Goal: Task Accomplishment & Management: Manage account settings

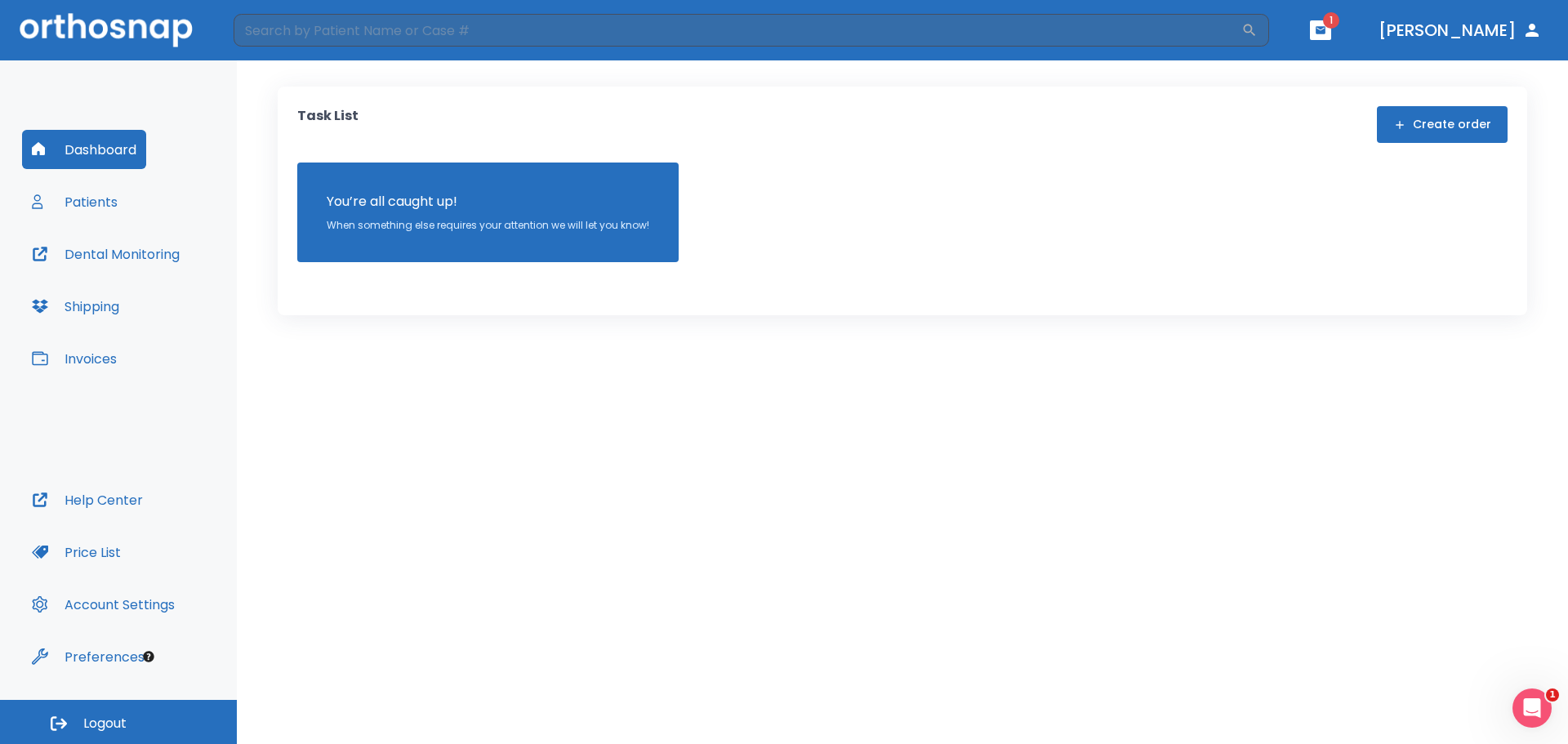
click at [101, 201] on button "Patients" at bounding box center [75, 202] width 105 height 40
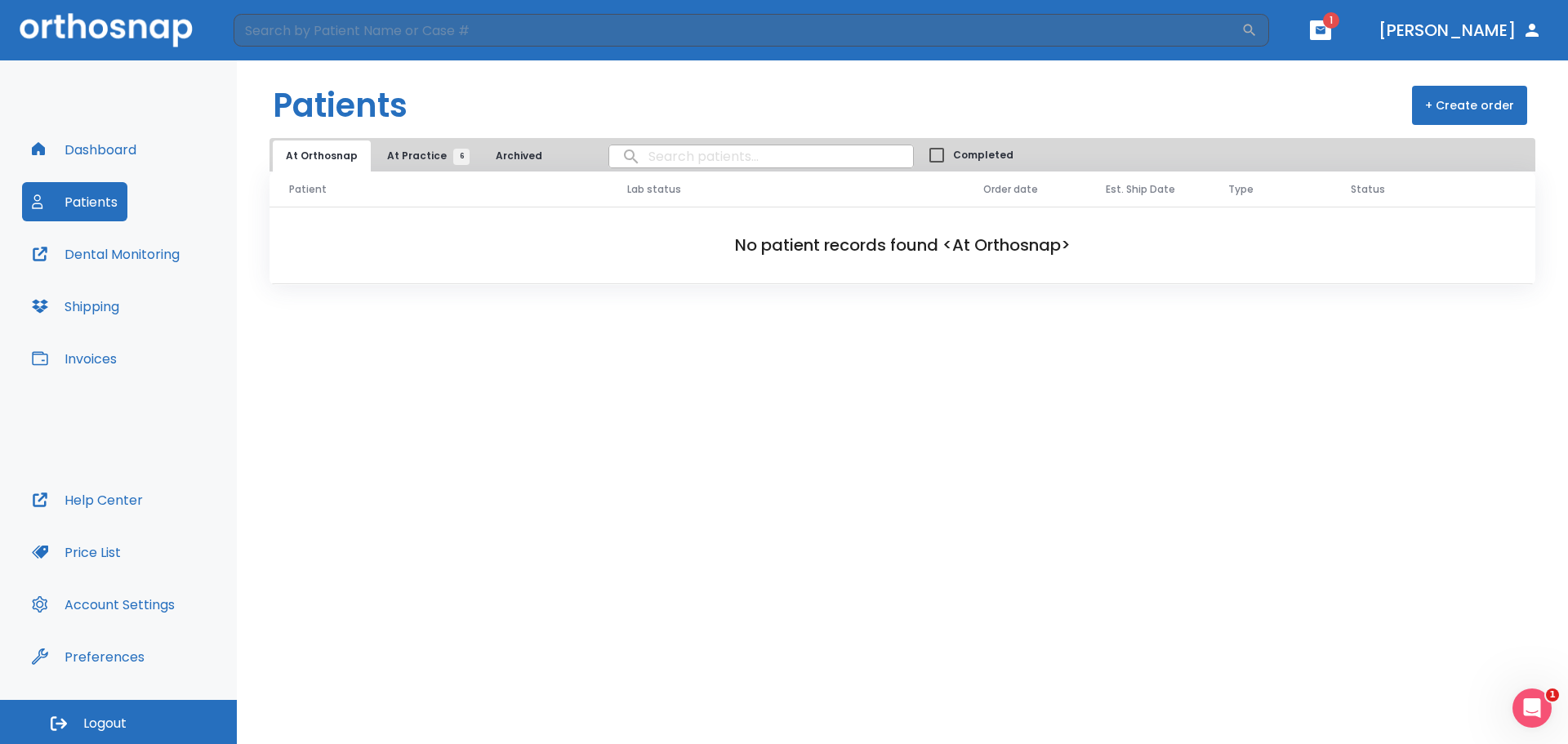
click at [425, 152] on span "At Practice 6" at bounding box center [425, 156] width 74 height 15
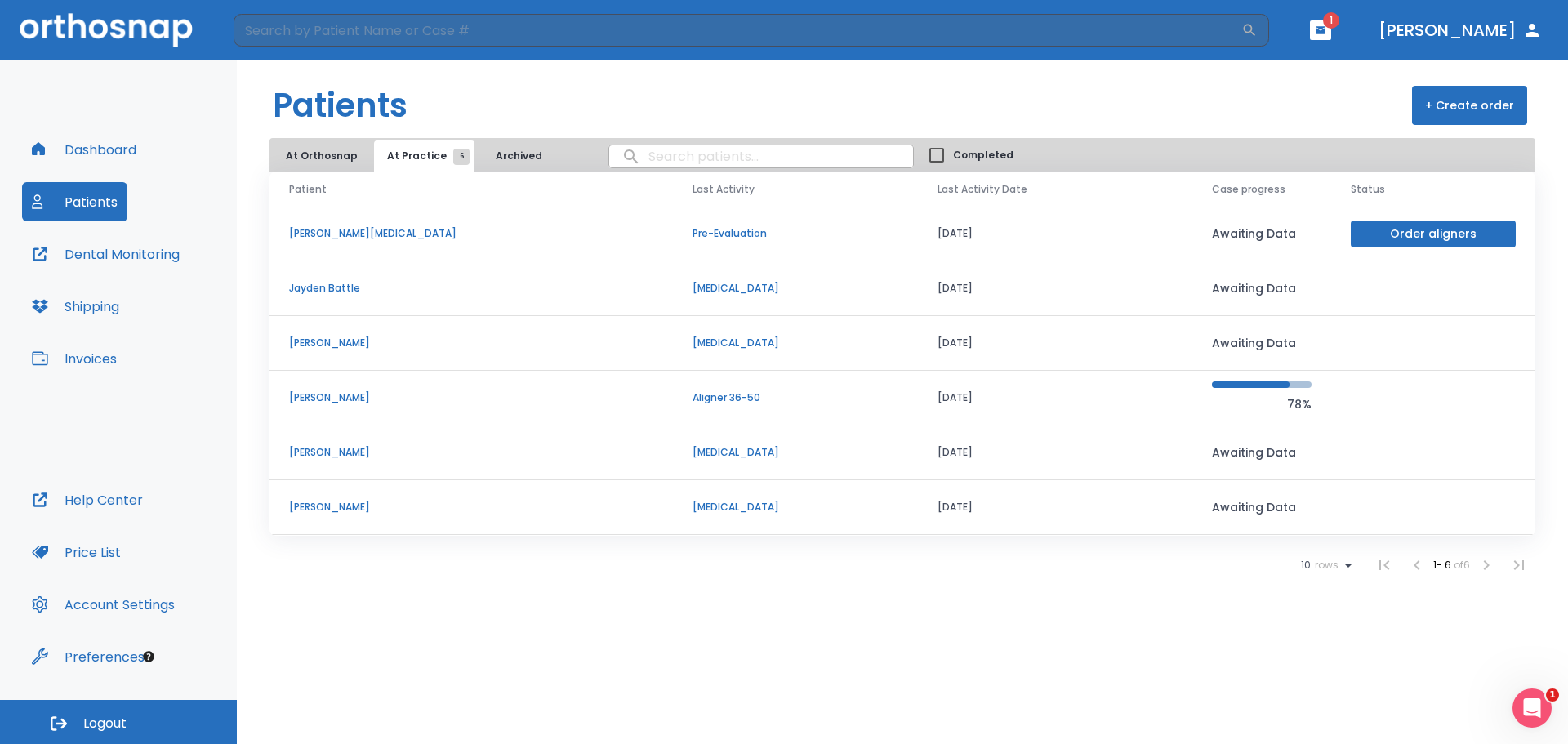
click at [319, 396] on p "[PERSON_NAME]" at bounding box center [471, 397] width 364 height 15
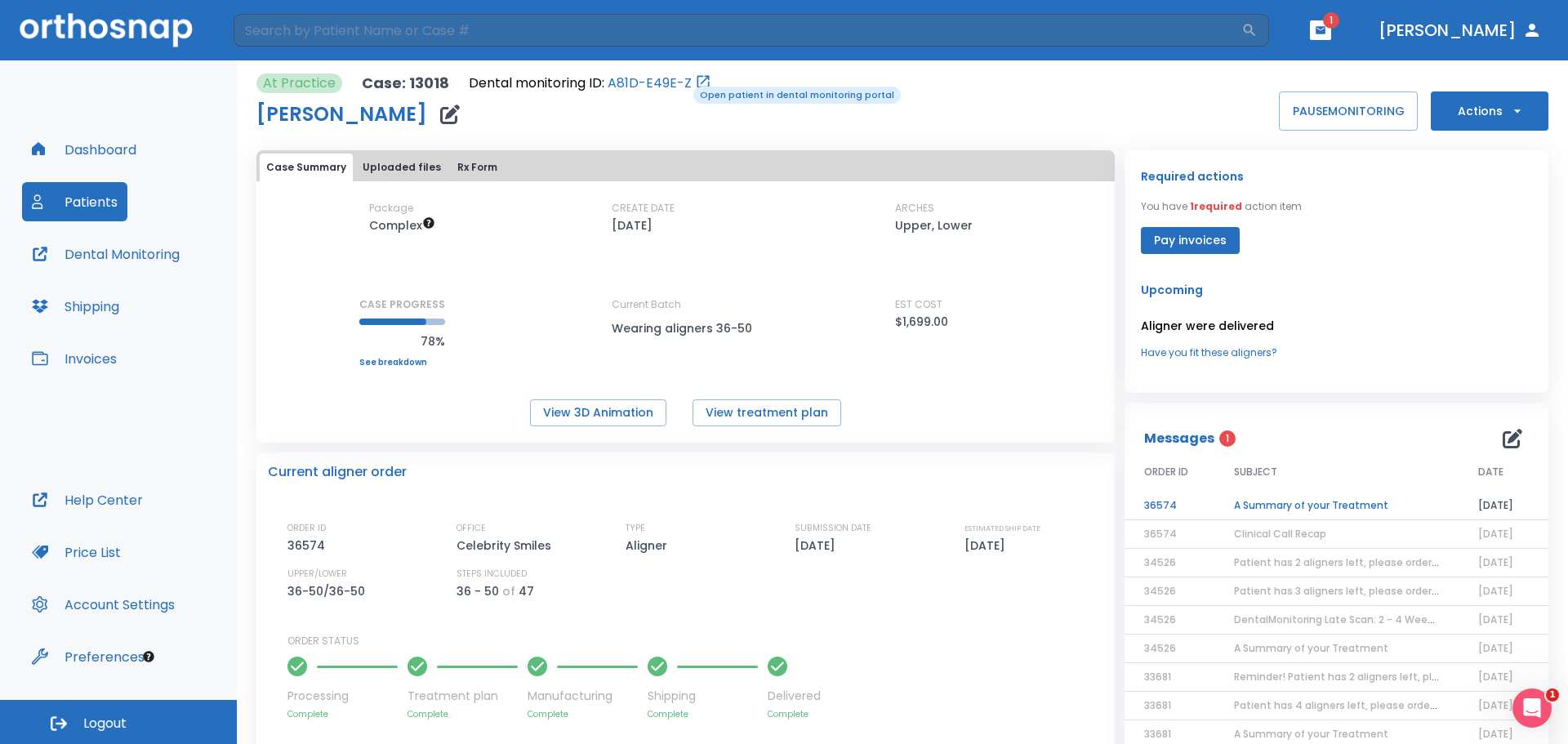
click at [682, 85] on link "A81D-E49E-Z" at bounding box center [650, 83] width 84 height 20
click at [625, 415] on button "View 3D Animation" at bounding box center [598, 412] width 136 height 27
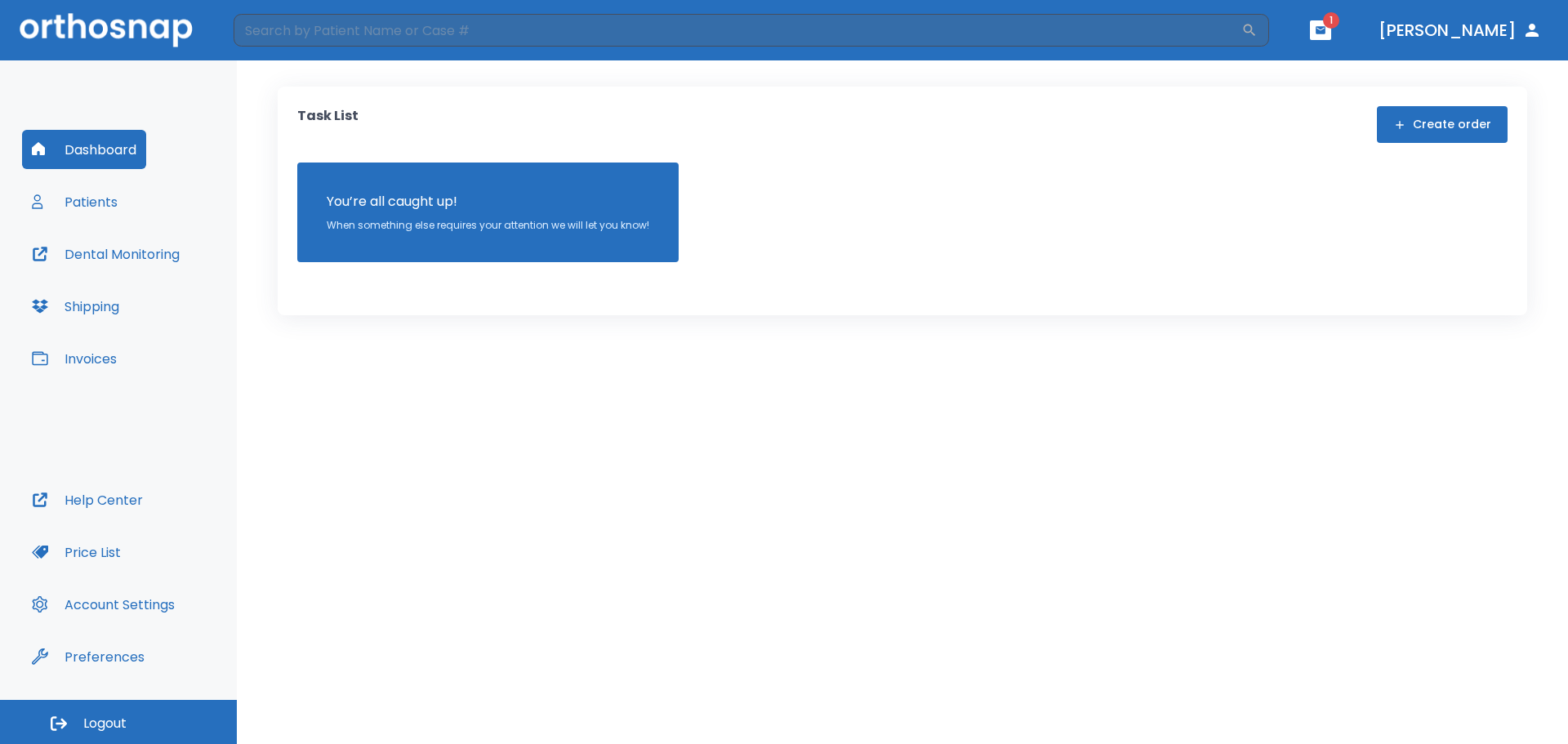
click at [1325, 30] on icon "button" at bounding box center [1320, 29] width 9 height 8
click at [1323, 71] on li "[PERSON_NAME] 1" at bounding box center [1342, 67] width 174 height 33
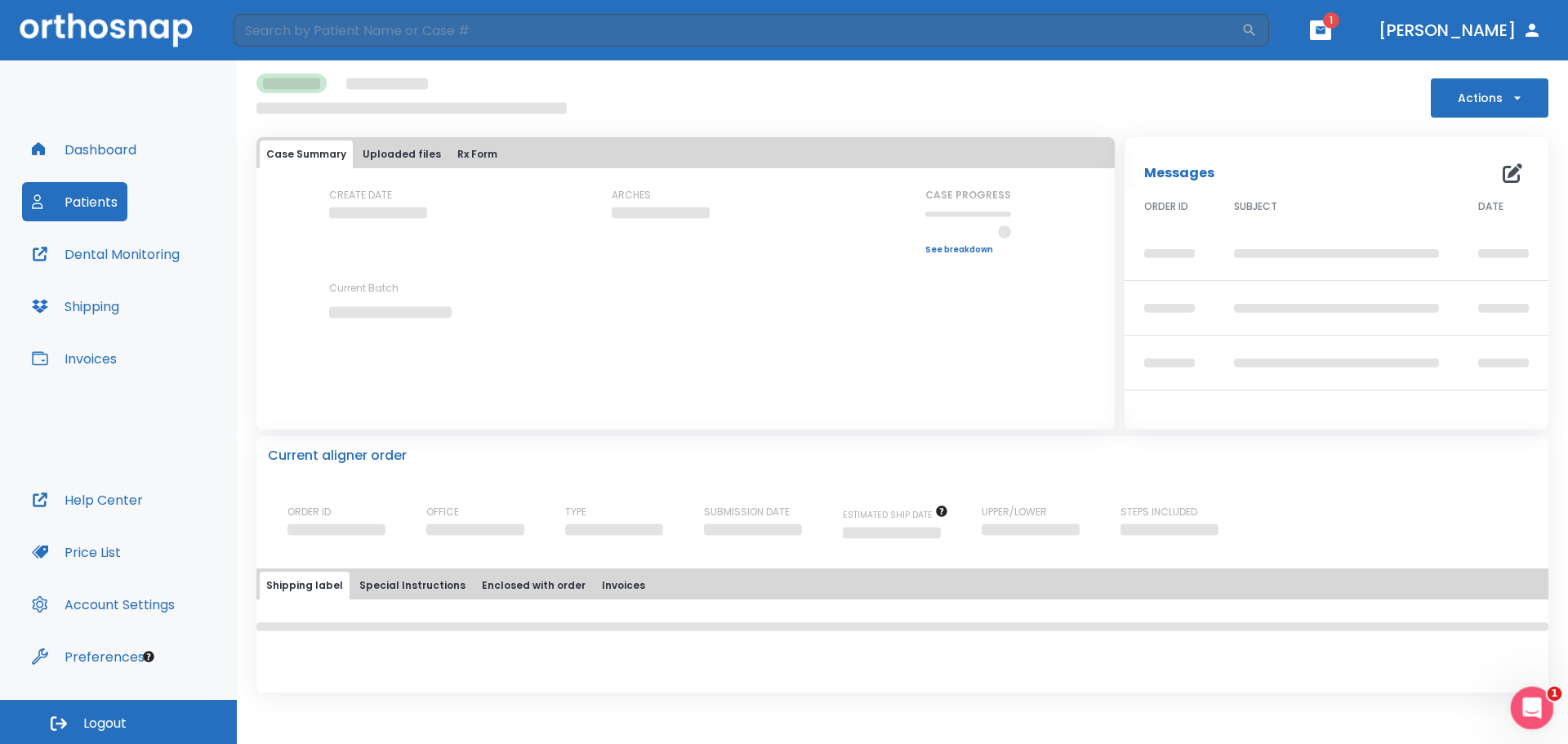
click at [1544, 716] on div "Open Intercom Messenger" at bounding box center [1529, 705] width 54 height 54
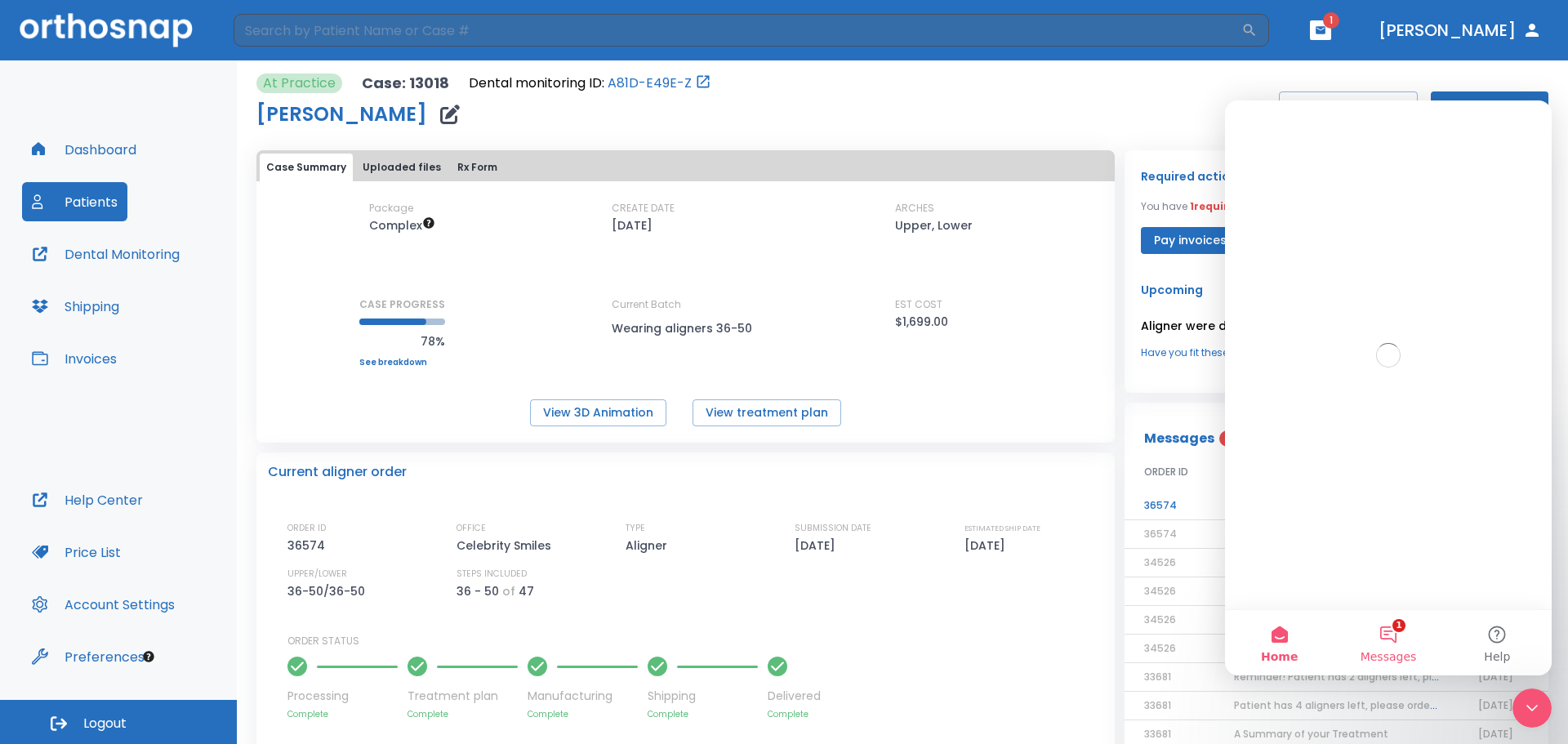
click at [1391, 644] on button "1 Messages" at bounding box center [1388, 642] width 108 height 65
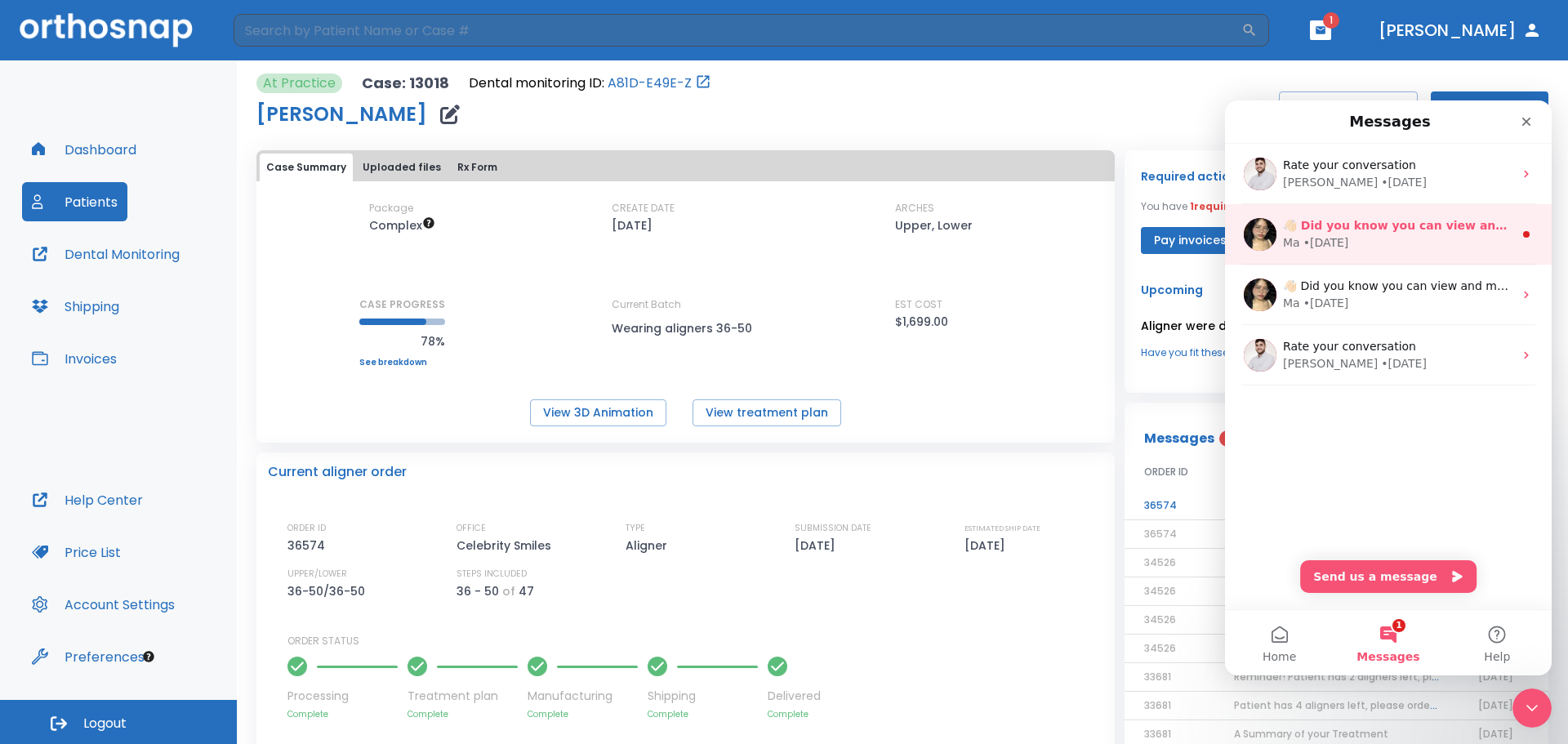
click at [1398, 239] on div "Ma • [DATE]" at bounding box center [1398, 243] width 230 height 17
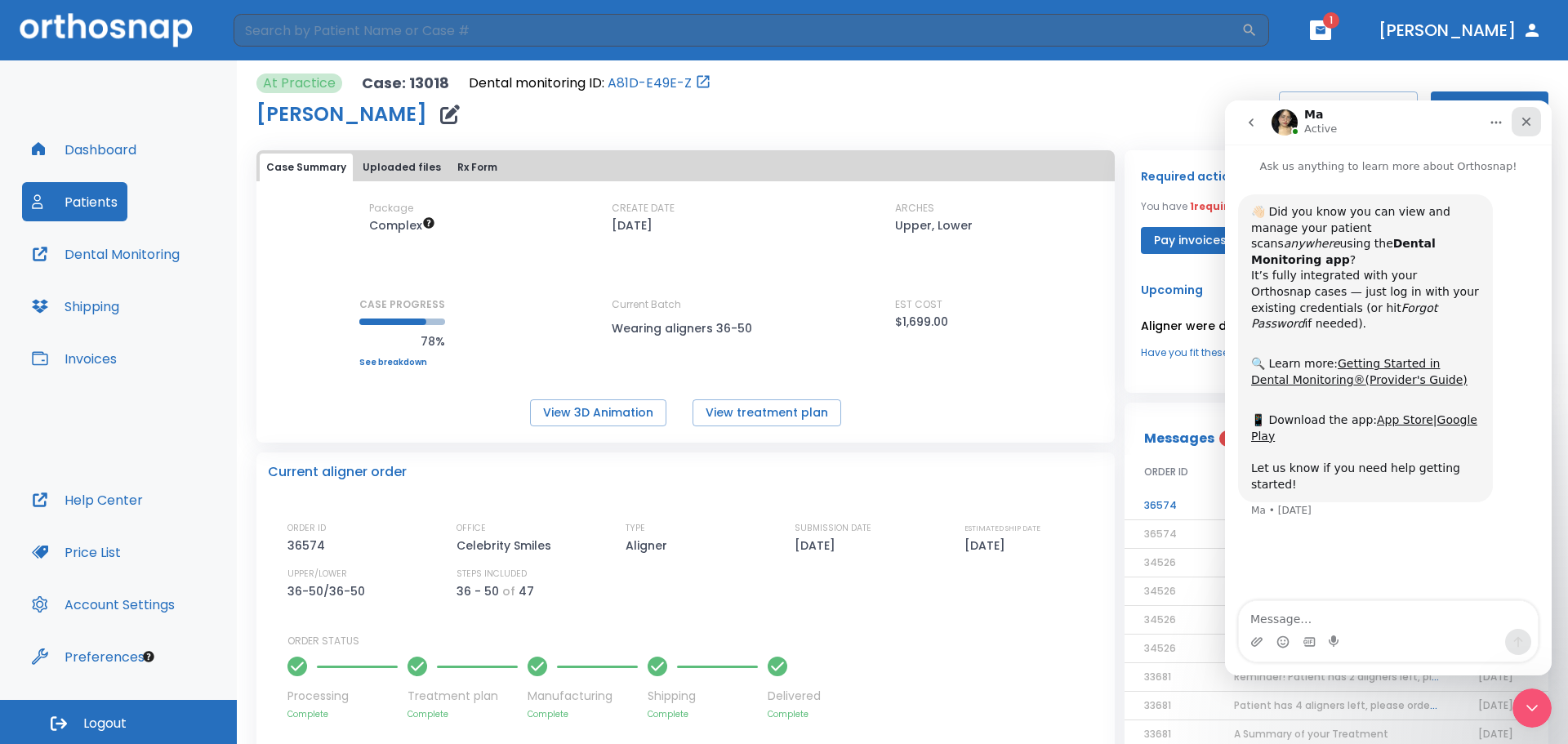
click at [1528, 125] on icon "Close" at bounding box center [1527, 122] width 9 height 9
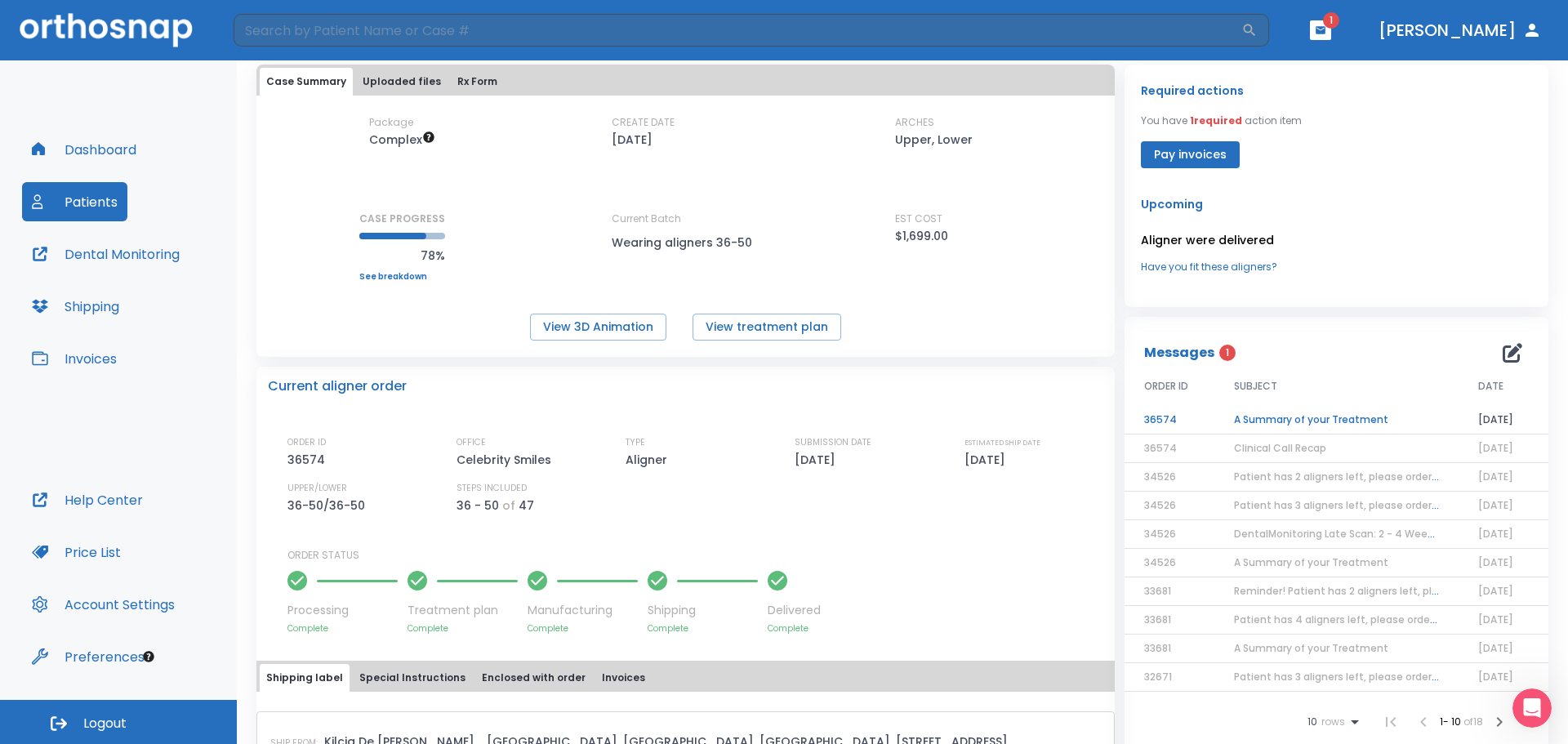
scroll to position [82, 0]
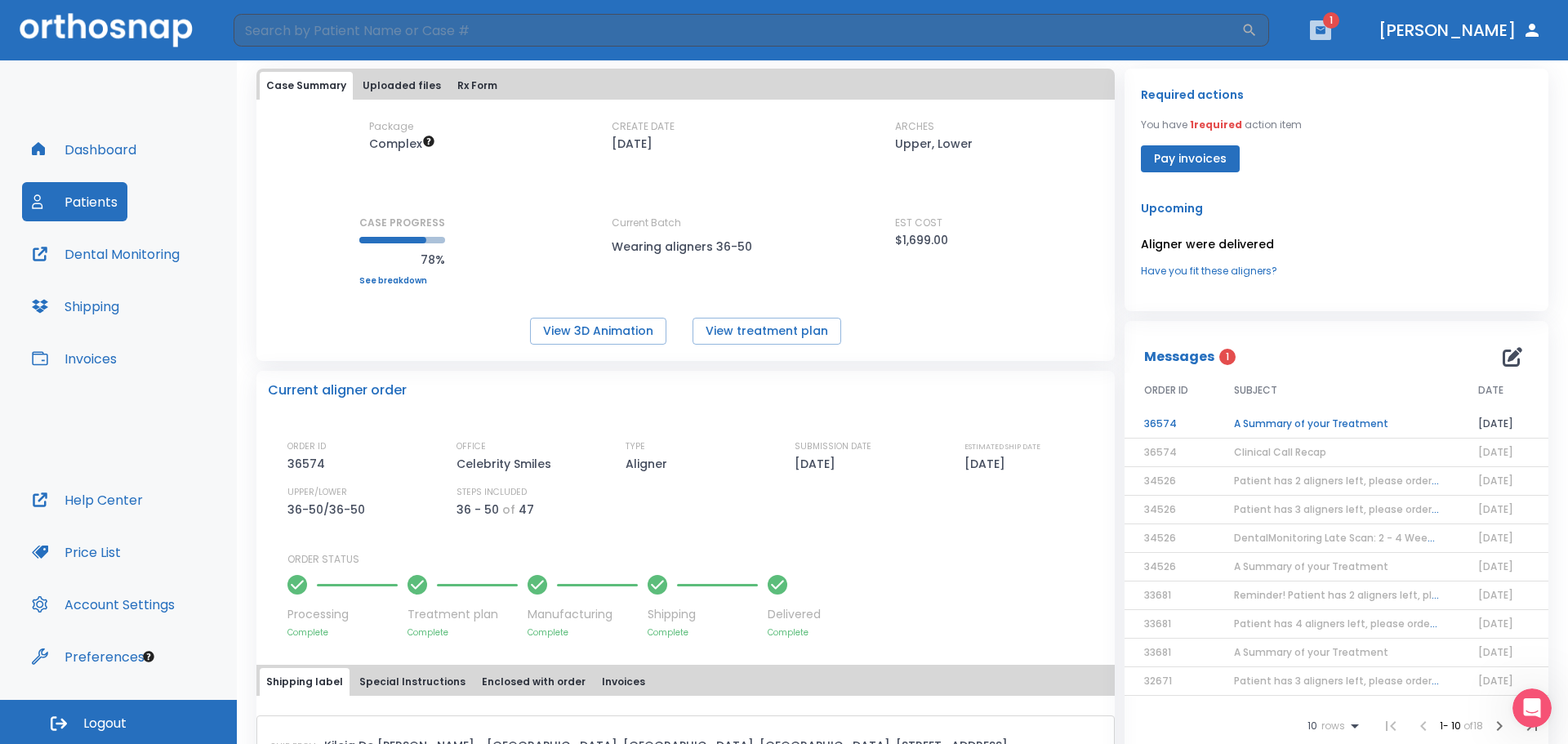
click at [1331, 36] on button "button" at bounding box center [1320, 30] width 22 height 20
click at [1335, 69] on li "[PERSON_NAME] 1" at bounding box center [1348, 72] width 174 height 33
click at [1190, 164] on button "Pay invoices" at bounding box center [1190, 158] width 99 height 27
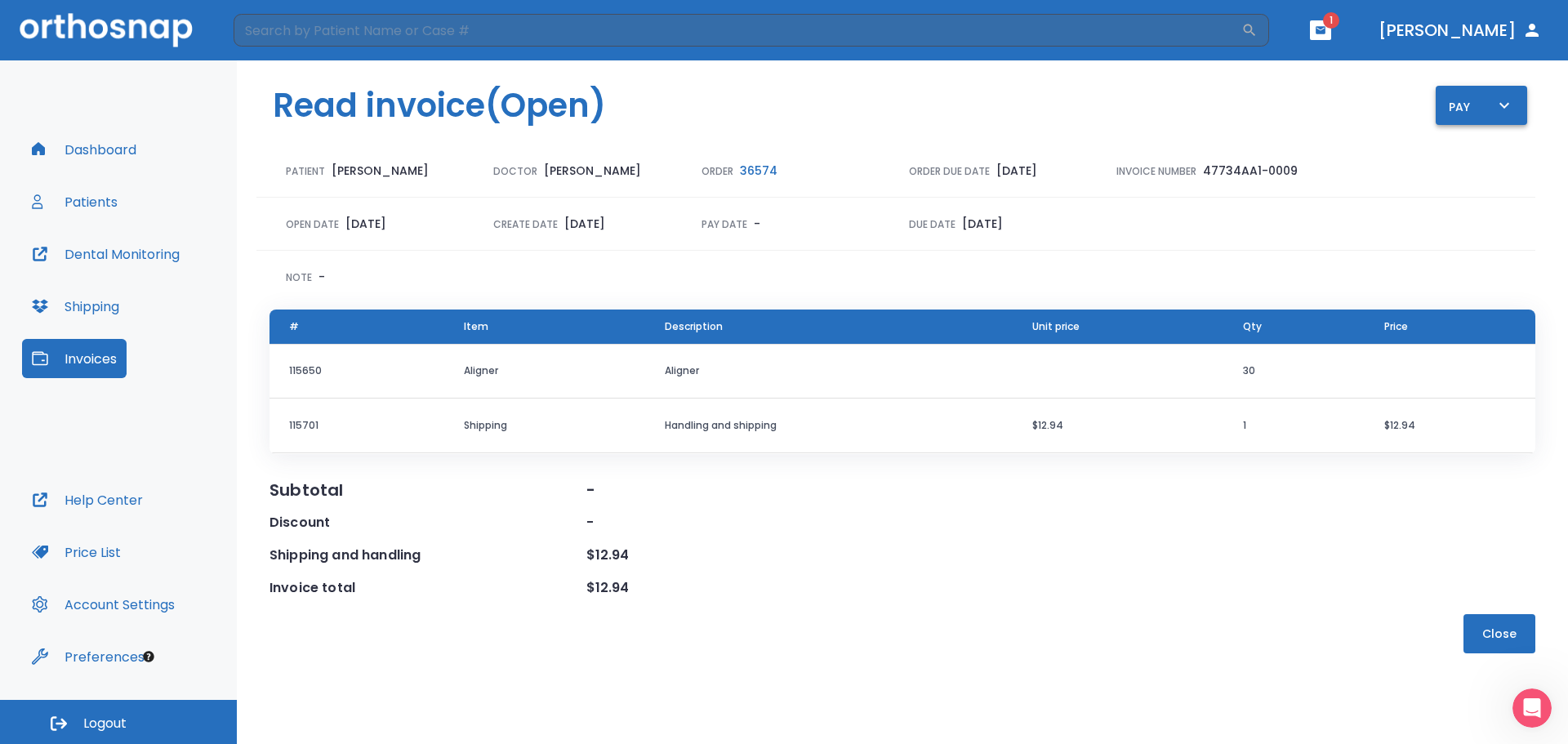
click at [1492, 109] on div "Pay" at bounding box center [1481, 106] width 65 height 21
click at [1483, 156] on p "Pay online by CC" at bounding box center [1491, 152] width 84 height 15
click at [1326, 26] on icon "button" at bounding box center [1320, 29] width 11 height 11
click at [1306, 69] on li "[PERSON_NAME] 1" at bounding box center [1344, 69] width 174 height 33
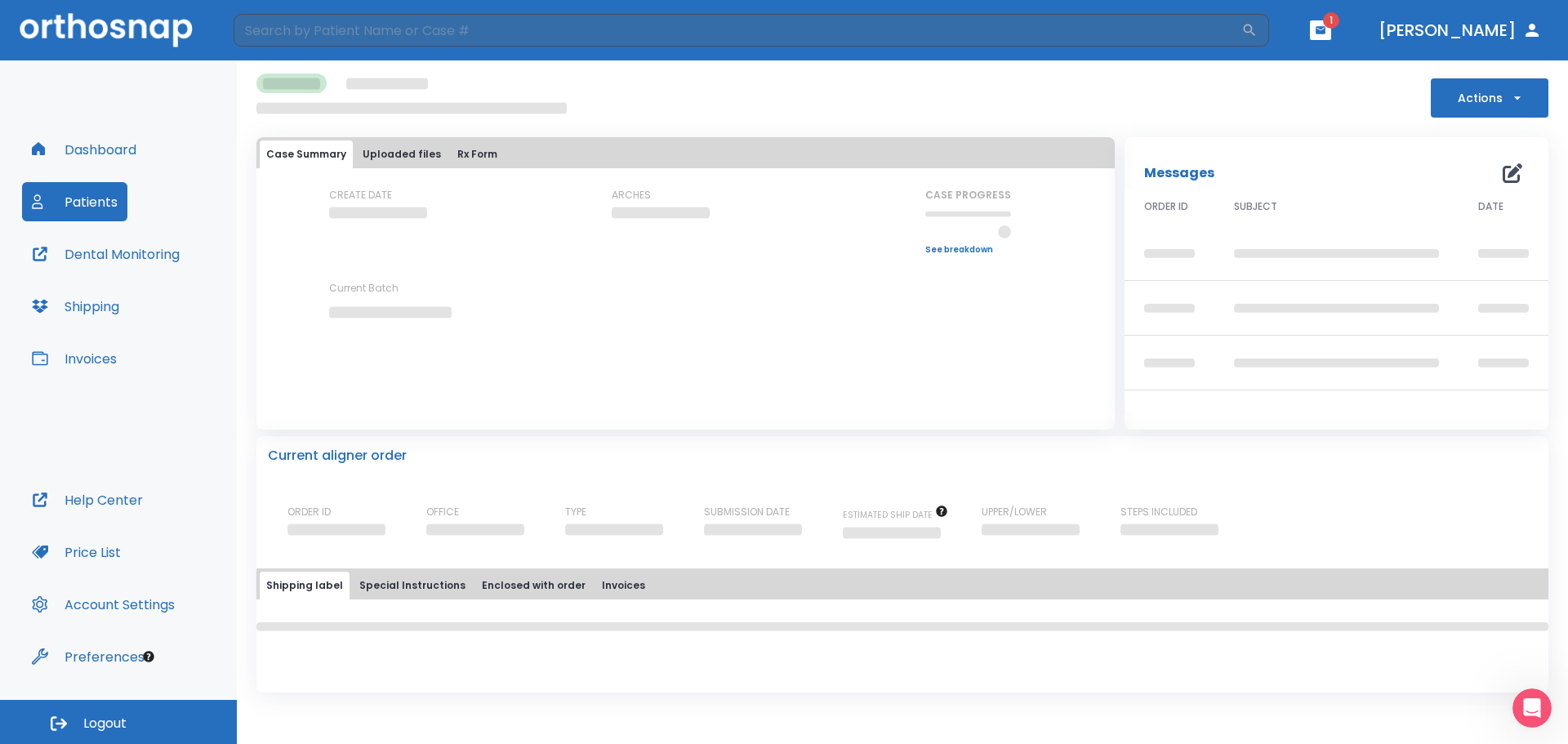
click at [96, 150] on button "Dashboard" at bounding box center [84, 150] width 124 height 40
